Goal: Information Seeking & Learning: Find specific fact

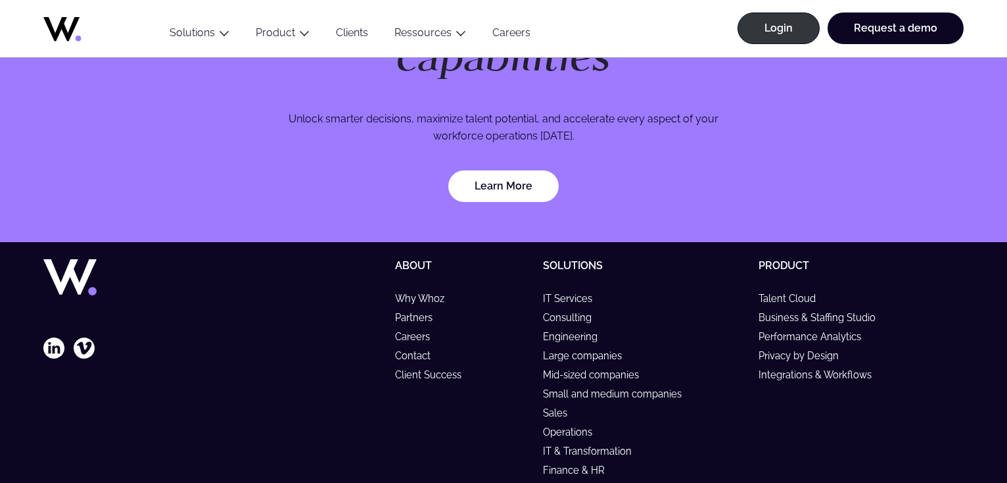
scroll to position [3952, 0]
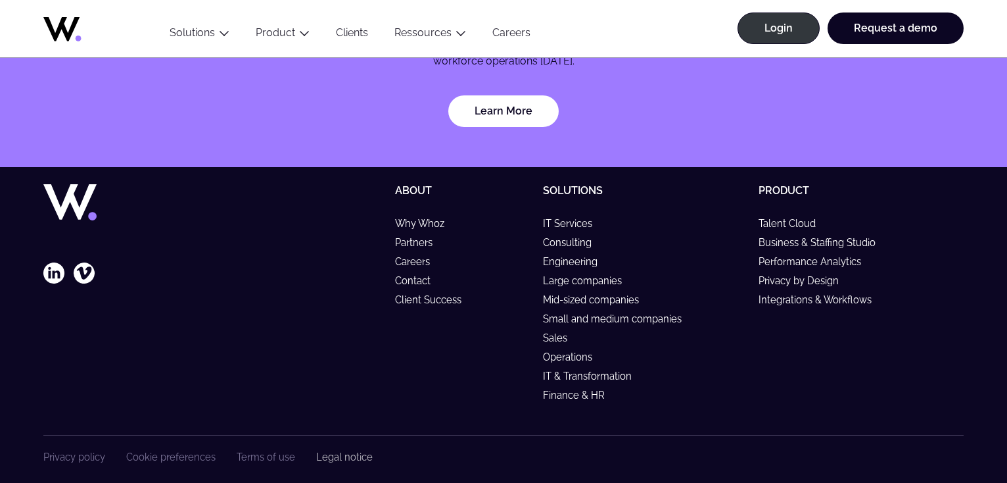
click at [338, 451] on link "Legal notice" at bounding box center [344, 456] width 57 height 11
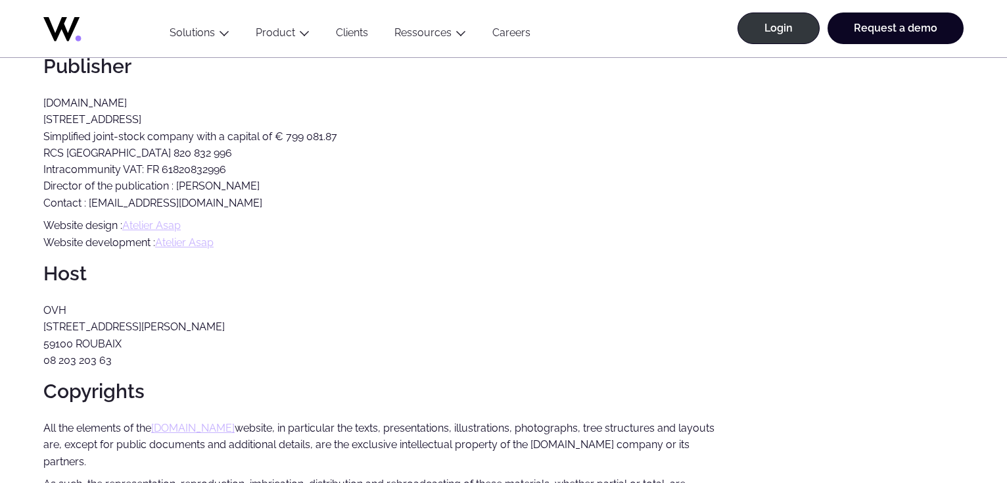
scroll to position [241, 0]
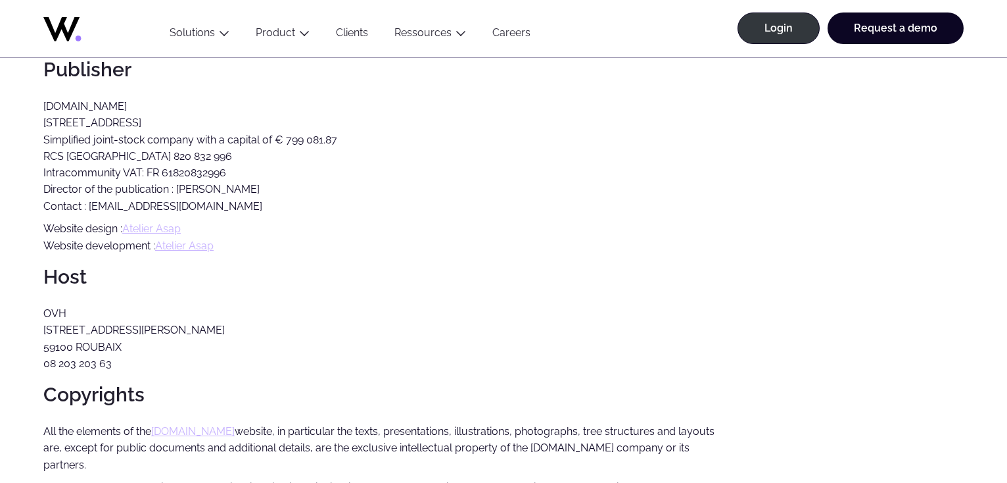
click at [288, 145] on p "[DOMAIN_NAME] [STREET_ADDRESS] Simplified joint-stock company with a capital of…" at bounding box center [379, 156] width 673 height 116
click at [290, 146] on p "[DOMAIN_NAME] [STREET_ADDRESS] Simplified joint-stock company with a capital of…" at bounding box center [379, 156] width 673 height 116
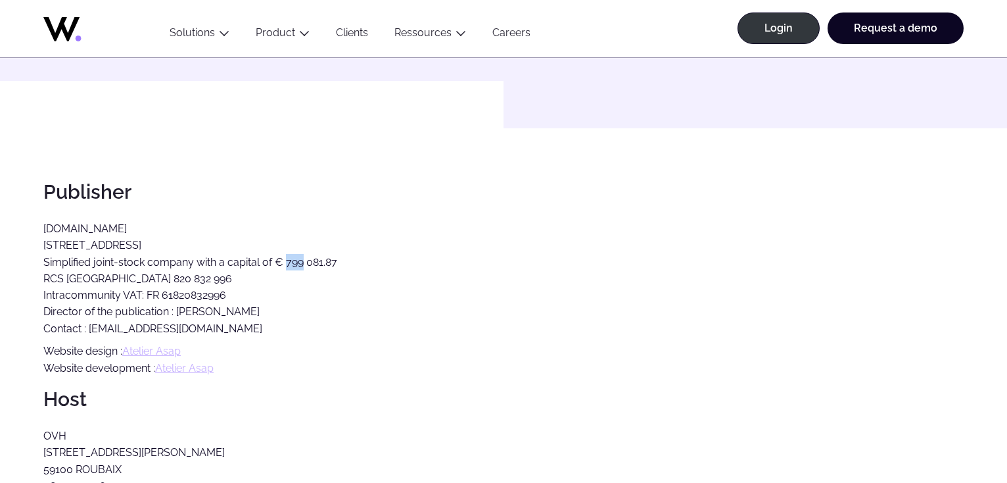
scroll to position [0, 0]
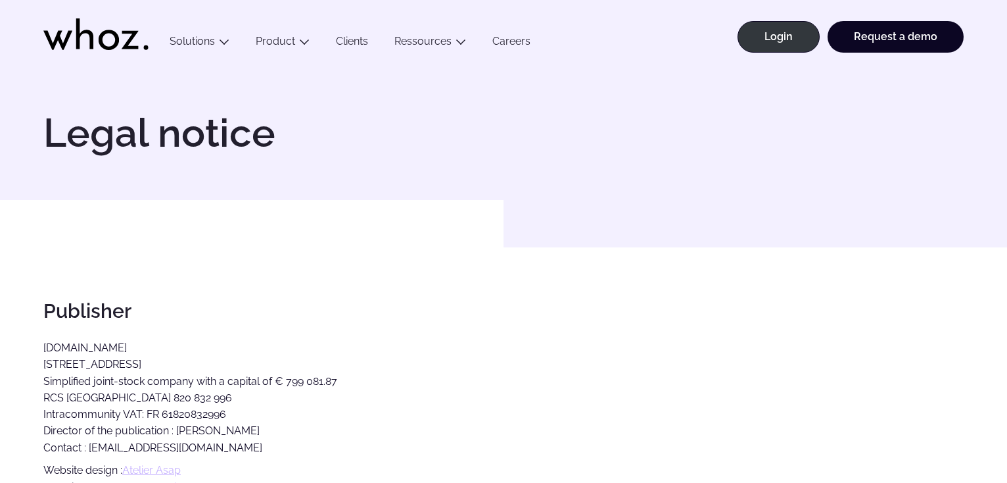
click at [208, 140] on h1 "Legal notice" at bounding box center [270, 132] width 454 height 39
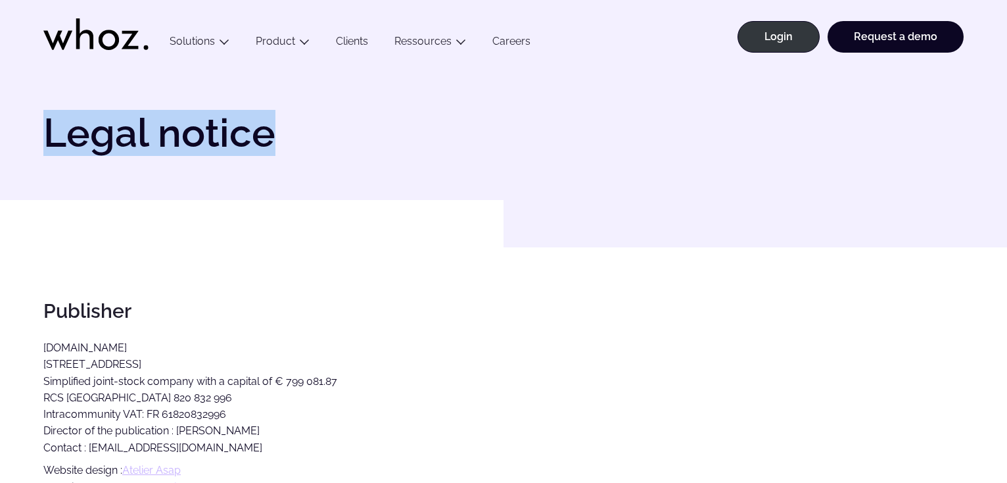
click at [208, 140] on h1 "Legal notice" at bounding box center [270, 132] width 454 height 39
